Goal: Transaction & Acquisition: Purchase product/service

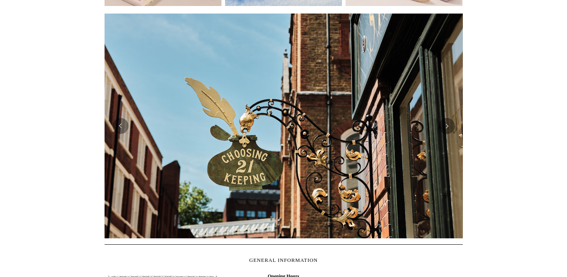
scroll to position [165, 0]
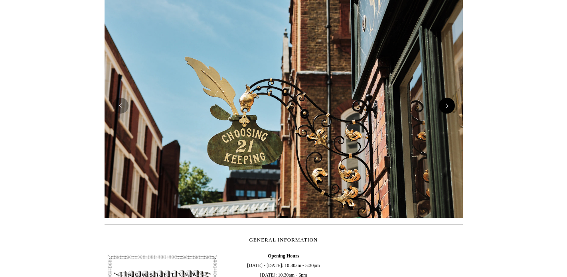
click at [451, 109] on button "Next" at bounding box center [447, 106] width 16 height 16
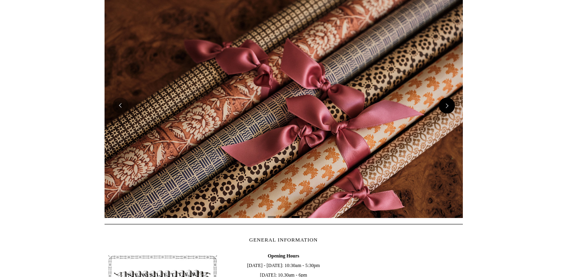
click at [451, 109] on button "Next" at bounding box center [447, 106] width 16 height 16
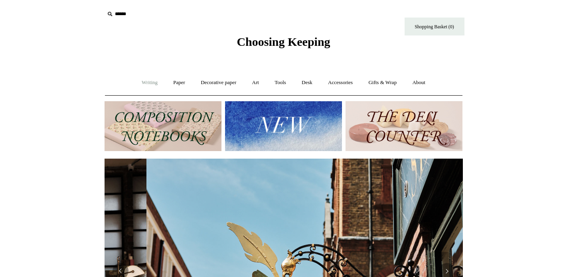
scroll to position [0, 358]
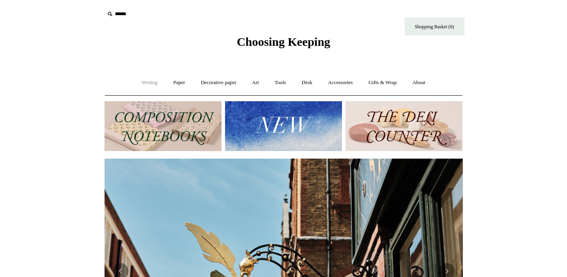
click at [147, 85] on link "Writing +" at bounding box center [149, 82] width 30 height 21
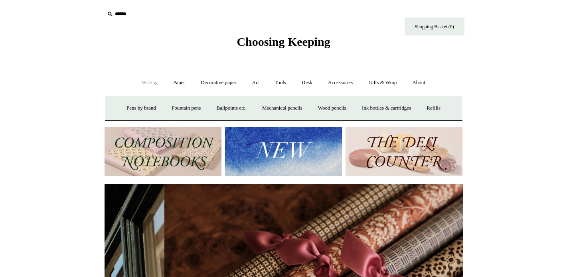
scroll to position [0, 716]
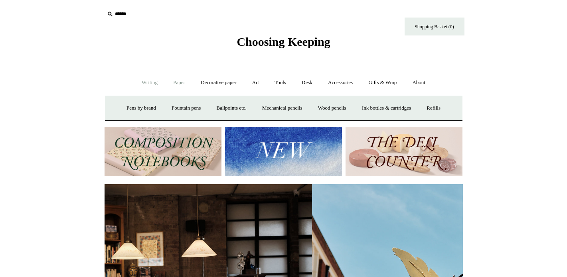
click at [177, 86] on link "Paper +" at bounding box center [179, 82] width 26 height 21
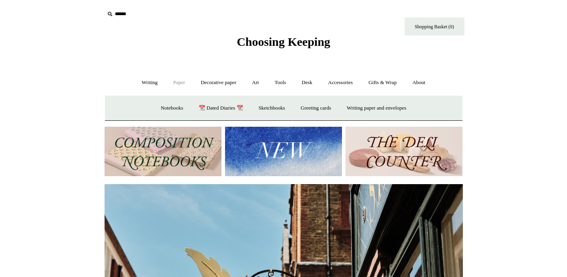
scroll to position [0, 358]
click at [207, 85] on link "Decorative paper +" at bounding box center [218, 82] width 50 height 21
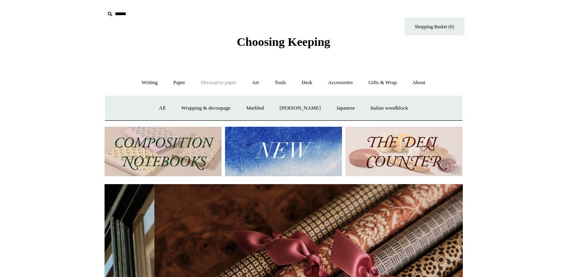
scroll to position [0, 716]
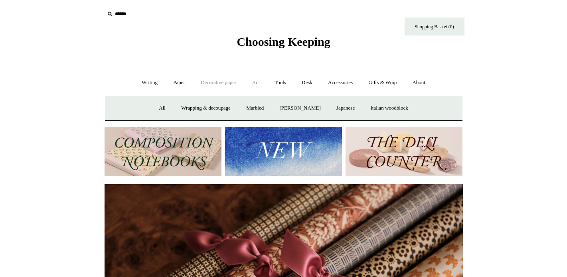
click at [260, 83] on link "Art +" at bounding box center [255, 82] width 21 height 21
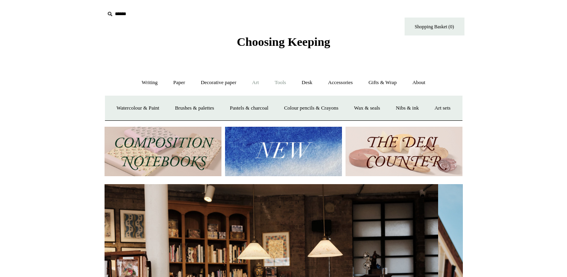
scroll to position [0, 0]
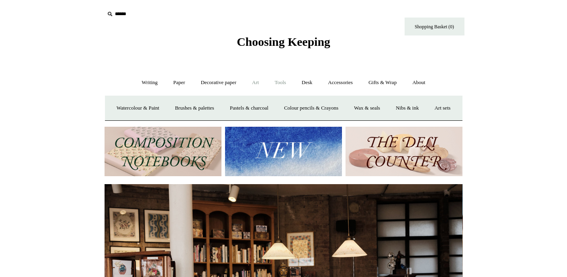
click at [280, 83] on link "Tools +" at bounding box center [280, 82] width 26 height 21
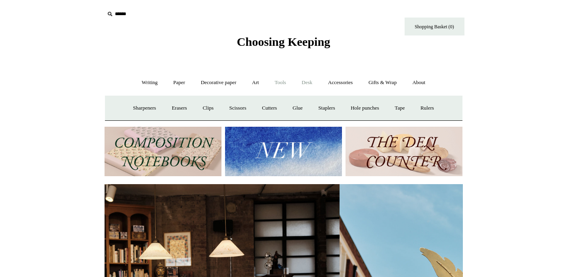
click at [302, 81] on link "Desk +" at bounding box center [306, 82] width 25 height 21
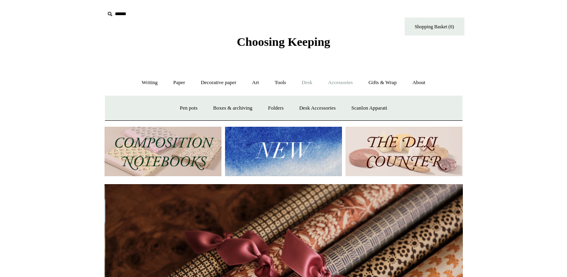
scroll to position [0, 716]
click at [330, 81] on link "Accessories +" at bounding box center [340, 82] width 39 height 21
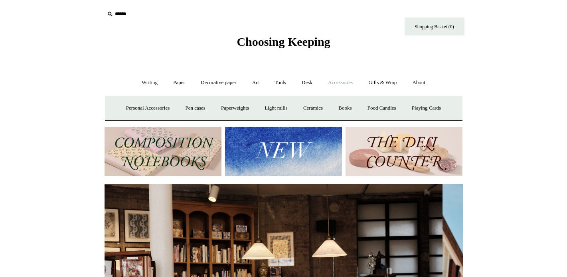
scroll to position [0, 0]
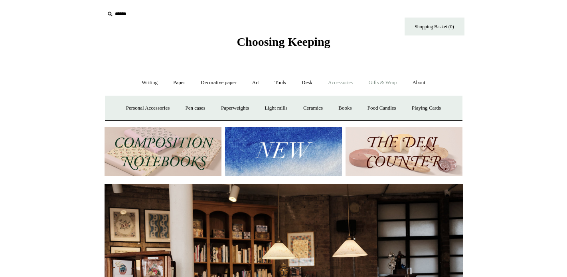
click at [374, 85] on link "Gifts & Wrap +" at bounding box center [382, 82] width 43 height 21
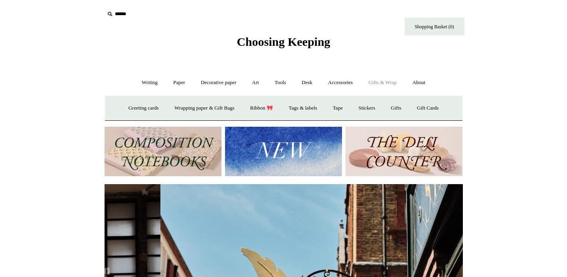
scroll to position [0, 358]
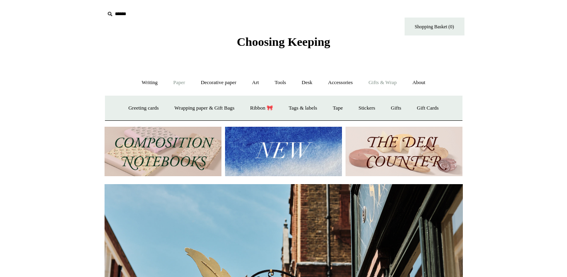
click at [179, 86] on link "Paper +" at bounding box center [179, 82] width 26 height 21
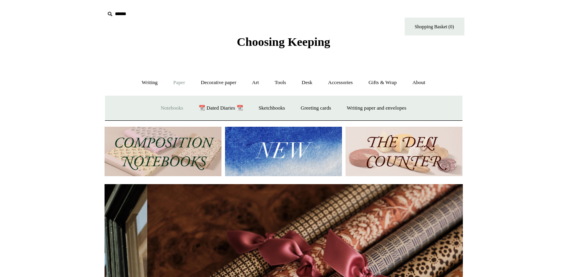
scroll to position [0, 716]
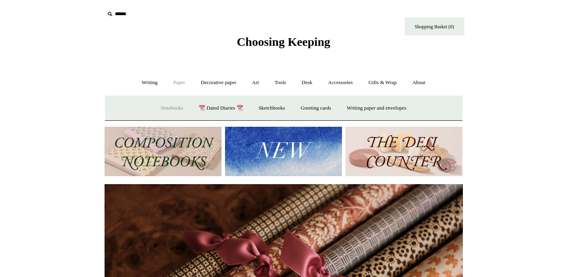
click at [167, 103] on link "Notebooks +" at bounding box center [172, 108] width 37 height 21
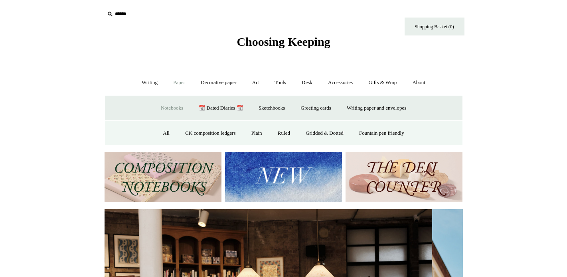
scroll to position [0, 0]
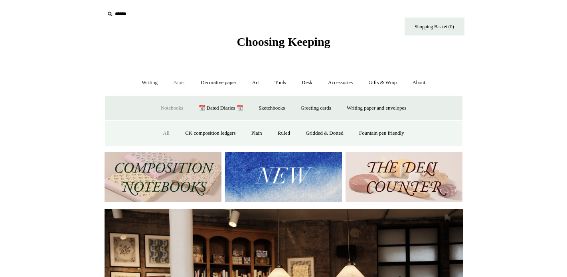
click at [156, 131] on link "All" at bounding box center [166, 133] width 21 height 21
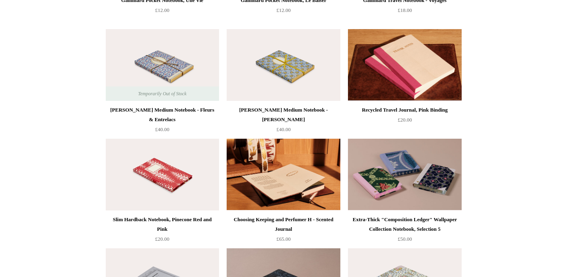
scroll to position [2927, 0]
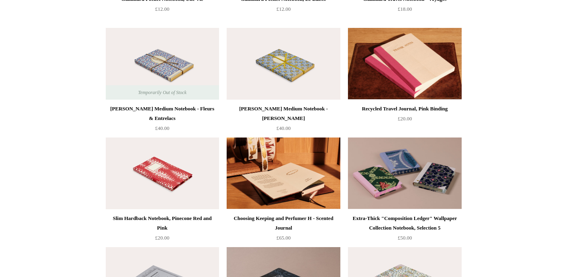
click at [299, 180] on img at bounding box center [282, 174] width 113 height 72
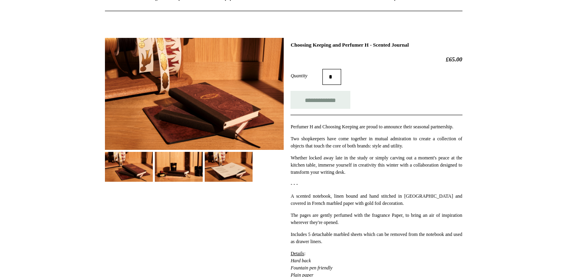
scroll to position [83, 0]
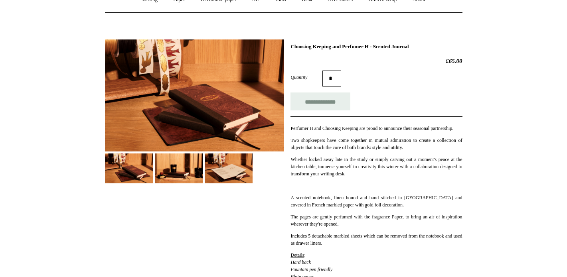
click at [211, 104] on img at bounding box center [194, 95] width 179 height 112
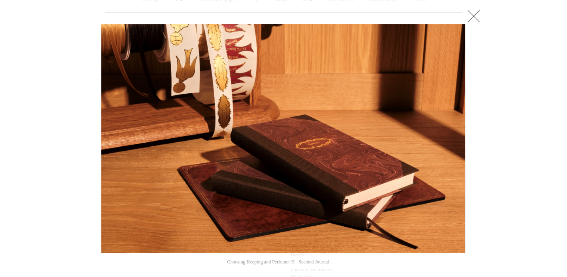
click at [301, 139] on img at bounding box center [283, 138] width 364 height 228
click at [453, 138] on span at bounding box center [451, 139] width 12 height 12
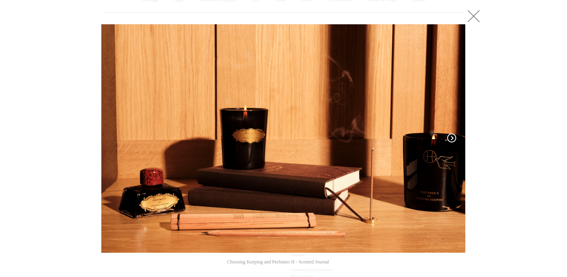
click at [453, 138] on span at bounding box center [451, 139] width 12 height 12
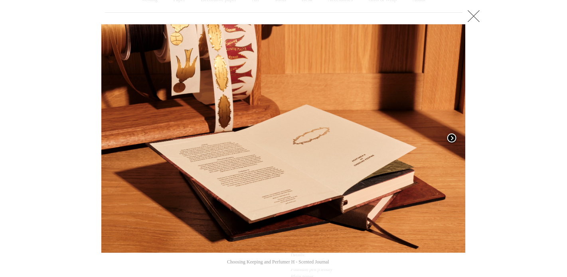
click at [453, 138] on span at bounding box center [451, 139] width 12 height 12
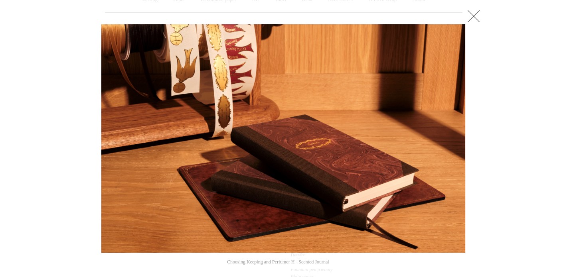
click at [473, 19] on link at bounding box center [473, 16] width 16 height 16
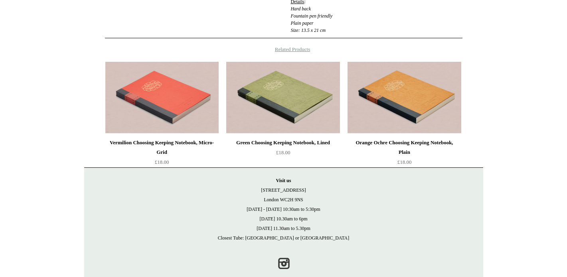
scroll to position [337, 0]
